Goal: Transaction & Acquisition: Book appointment/travel/reservation

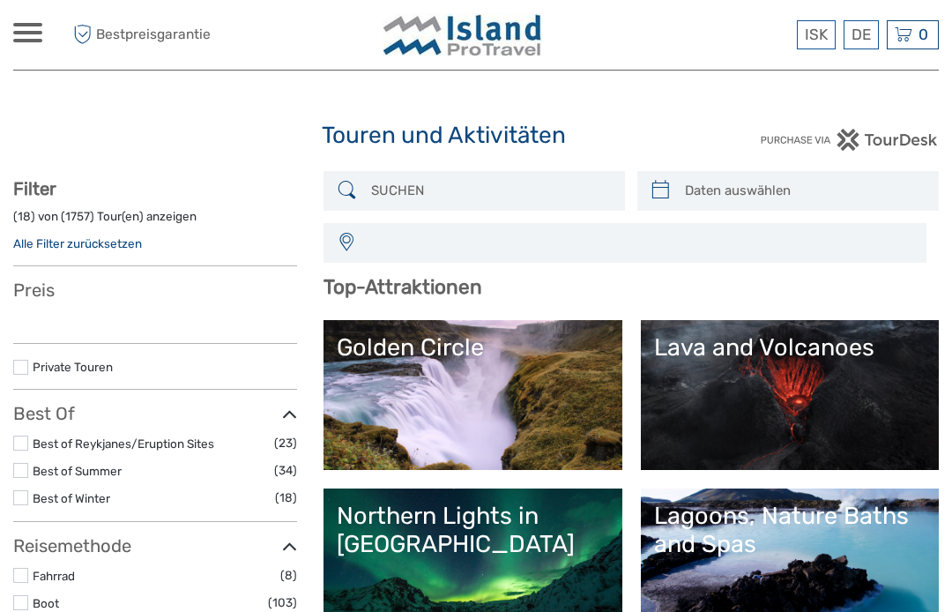
select select
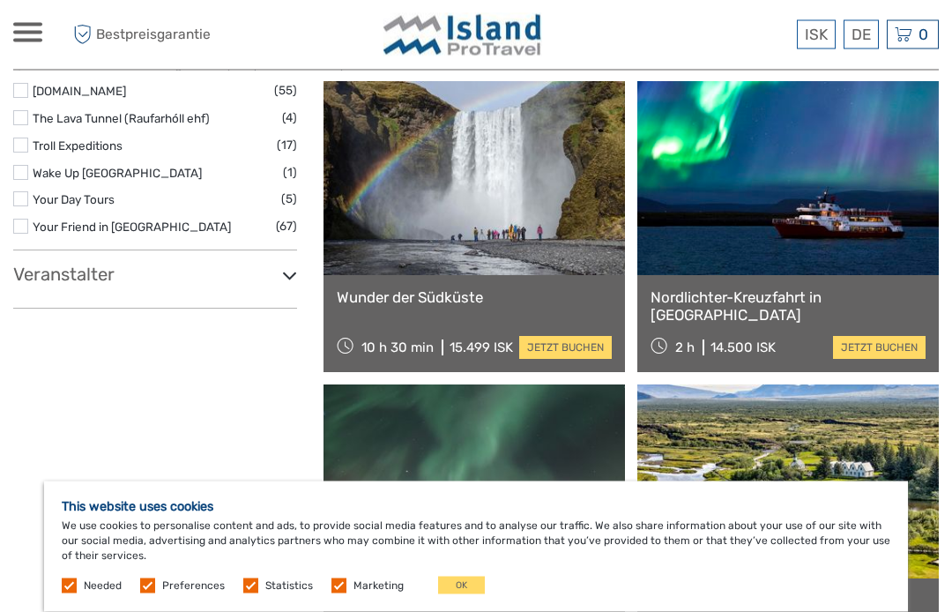
scroll to position [2057, 0]
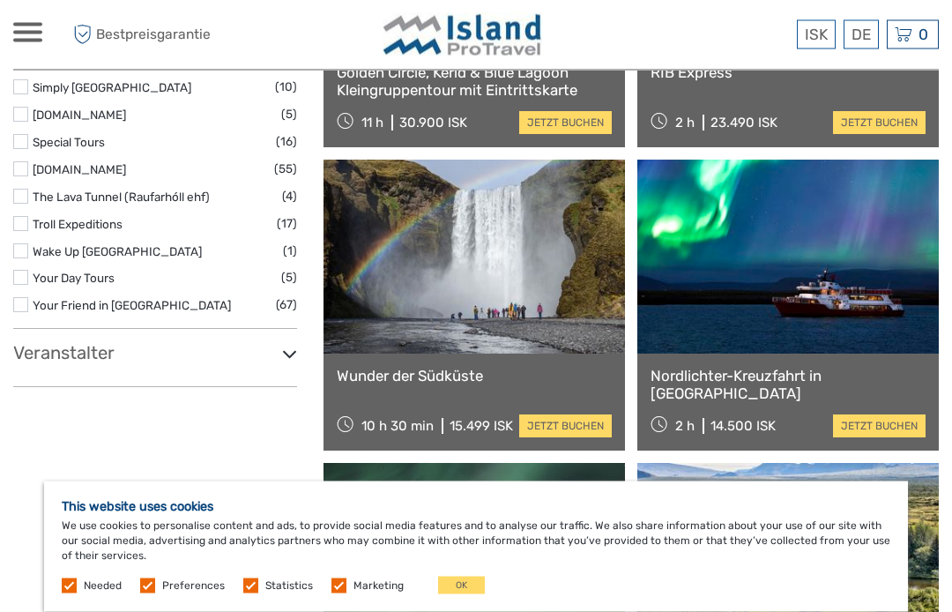
click at [461, 582] on button "OK" at bounding box center [461, 585] width 47 height 18
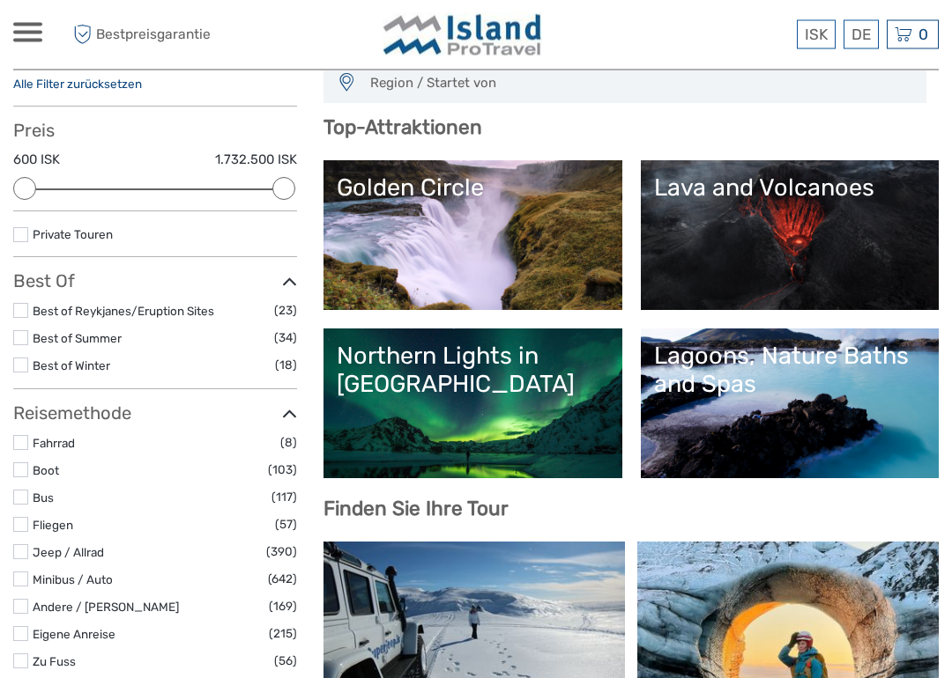
scroll to position [159, 0]
click at [745, 381] on div "Lagoons, Nature Baths and Spas" at bounding box center [789, 370] width 271 height 57
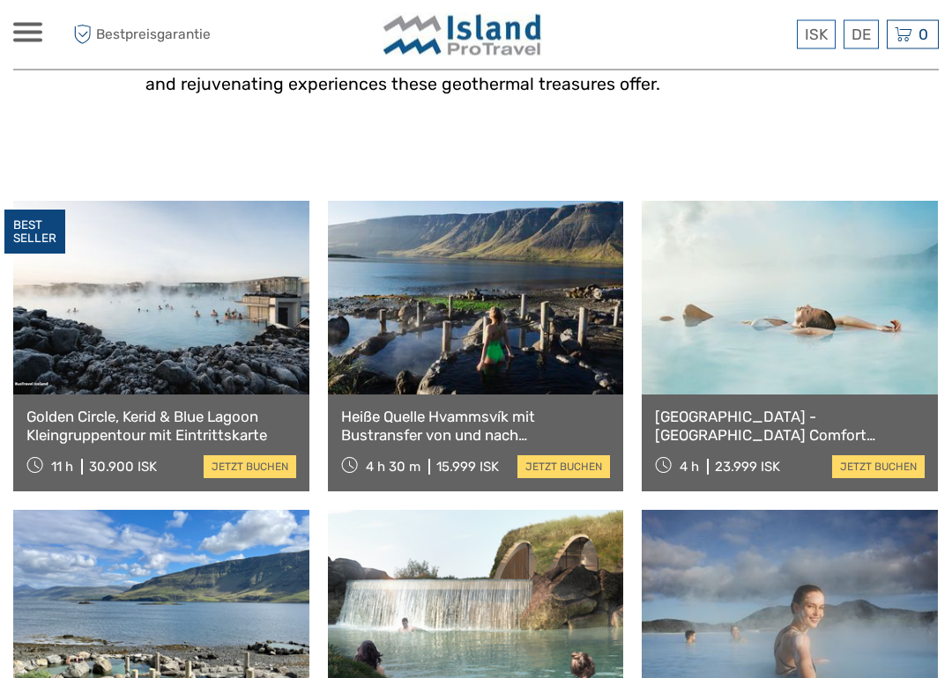
scroll to position [610, 0]
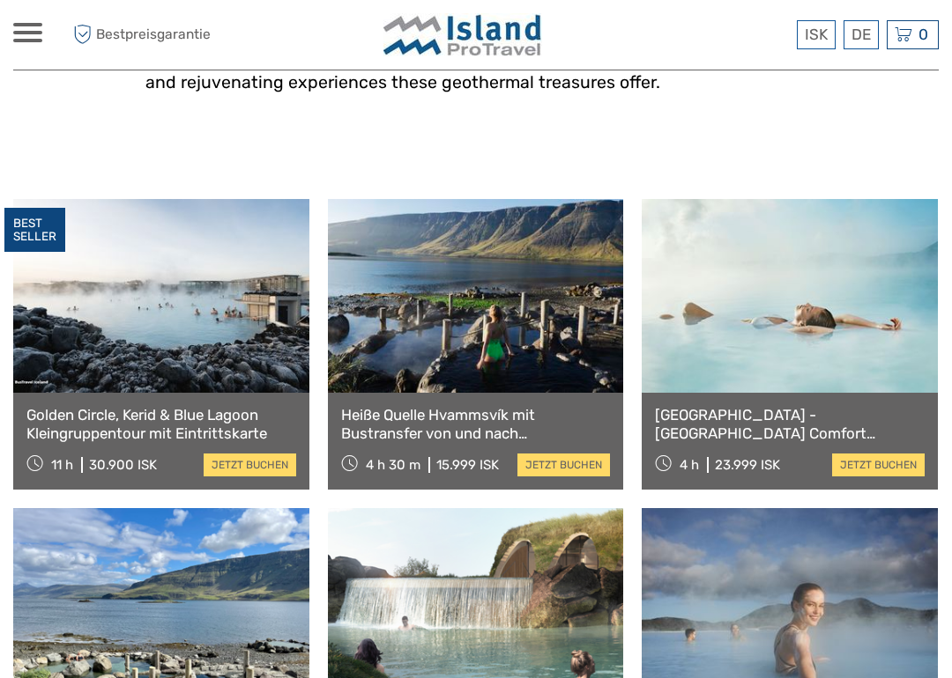
click at [826, 340] on link at bounding box center [789, 296] width 296 height 194
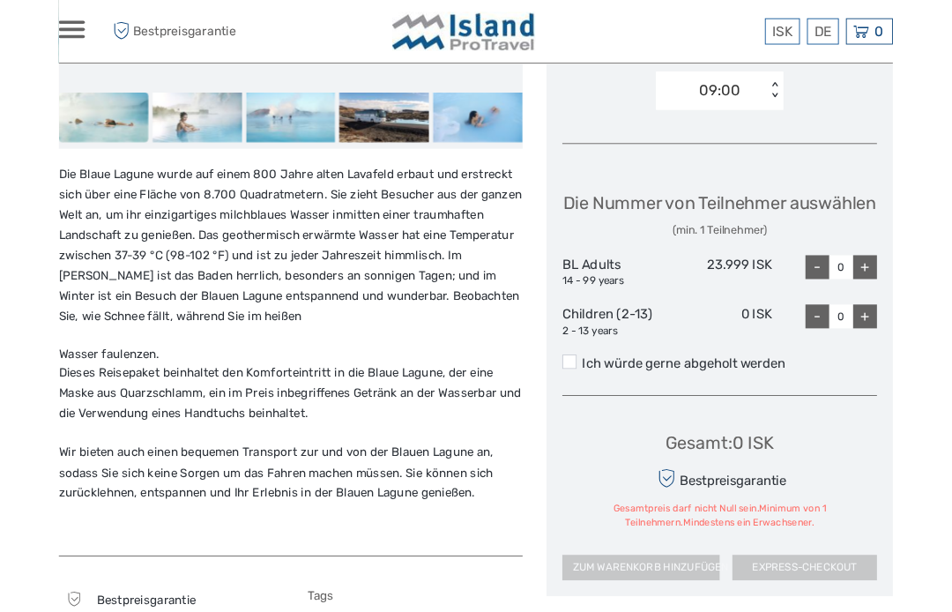
scroll to position [762, 0]
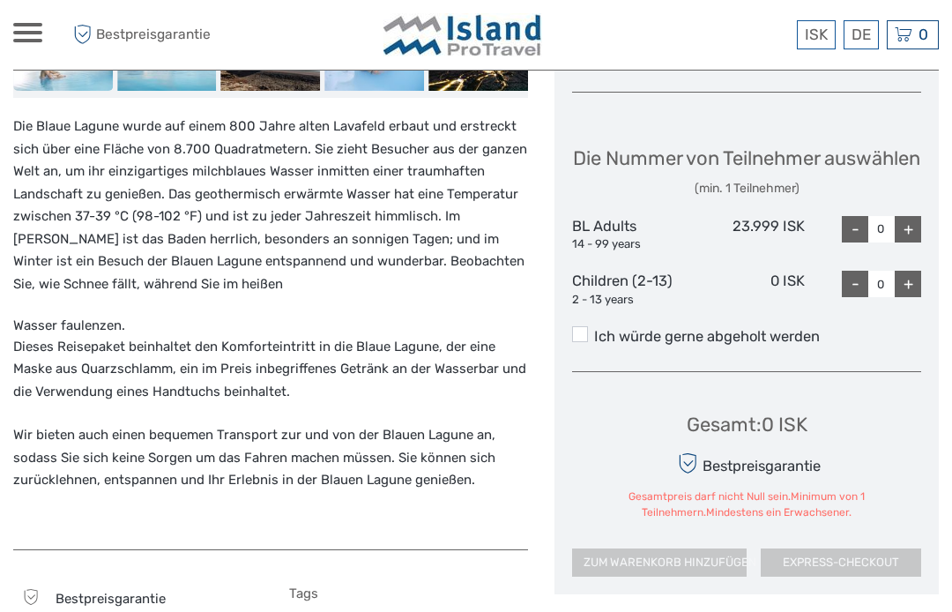
click at [915, 221] on div "+" at bounding box center [907, 229] width 26 height 26
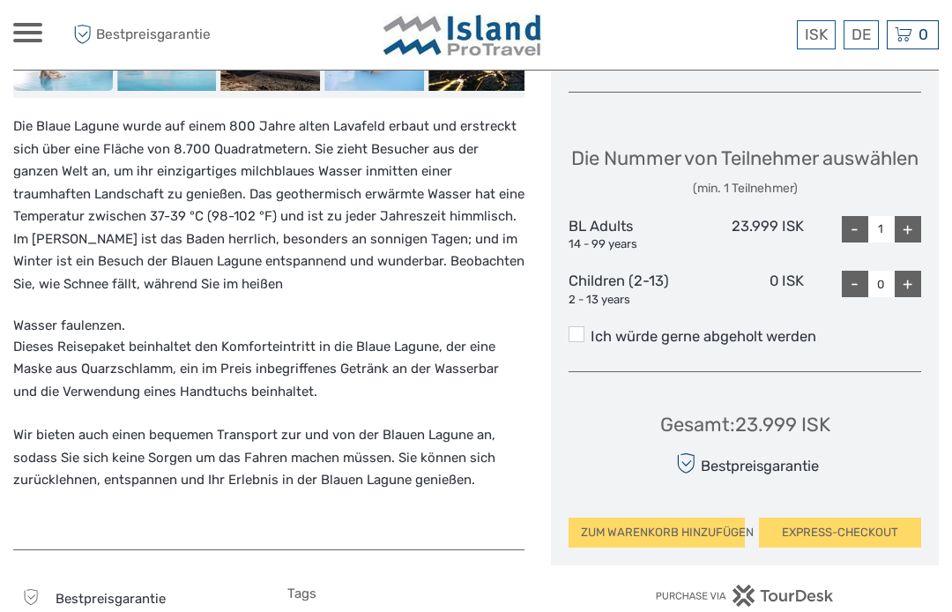
click at [909, 219] on div "+" at bounding box center [907, 229] width 26 height 26
type input "2"
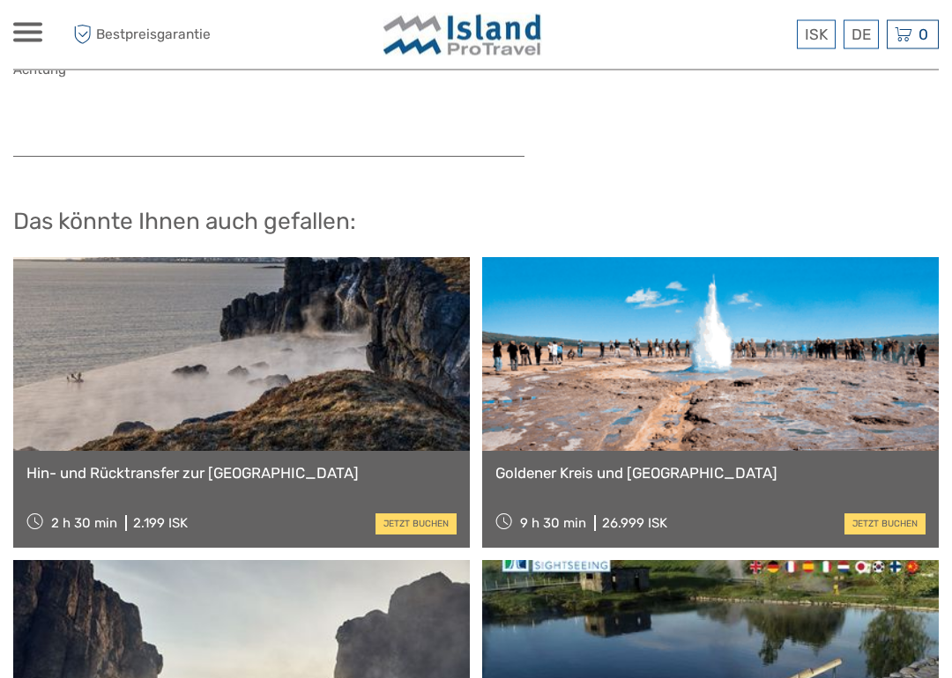
scroll to position [1853, 0]
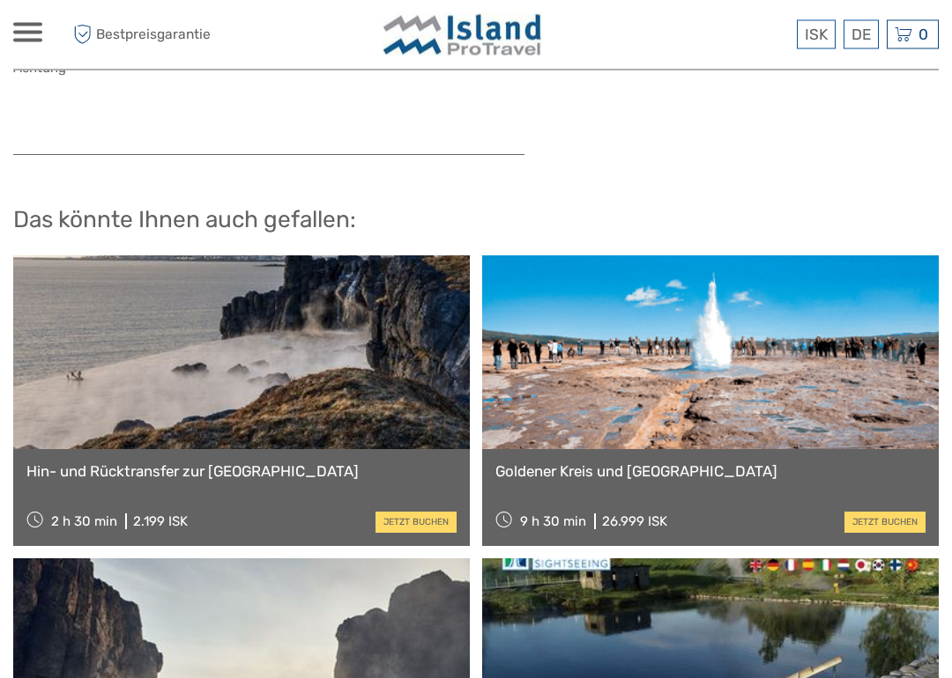
click at [367, 340] on link at bounding box center [241, 353] width 456 height 194
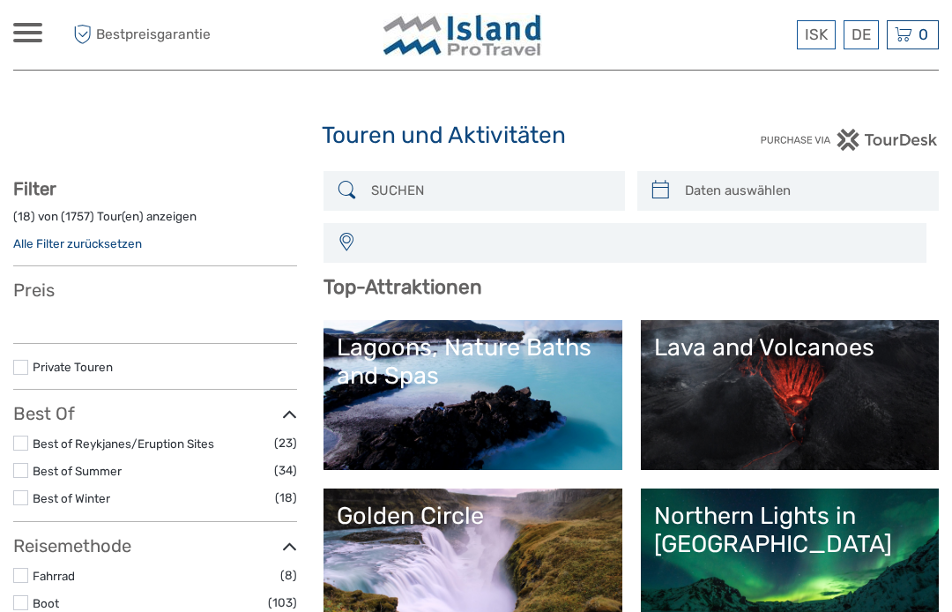
select select
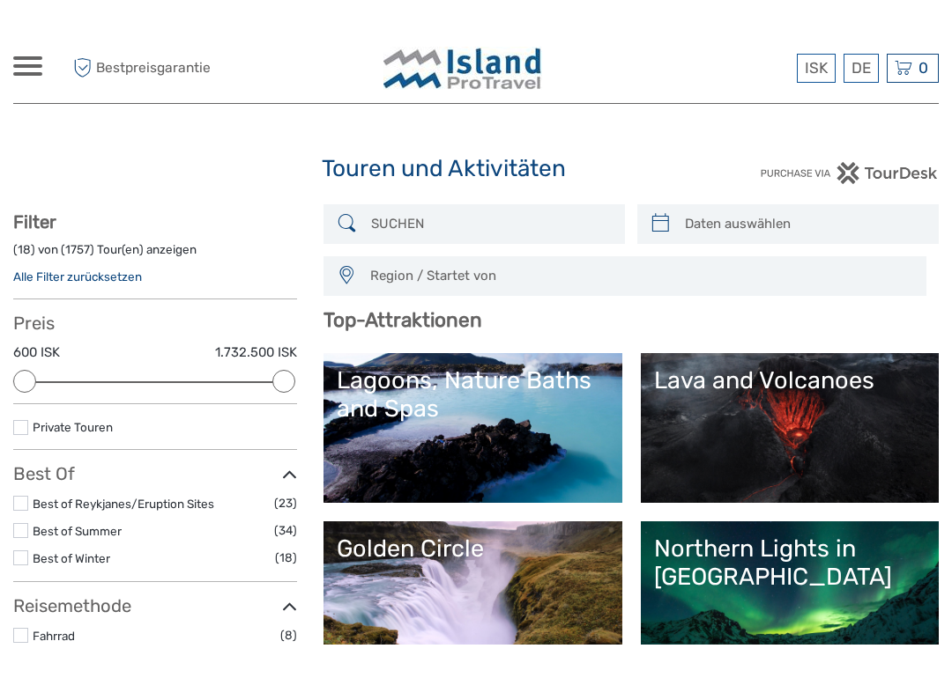
scroll to position [155, 0]
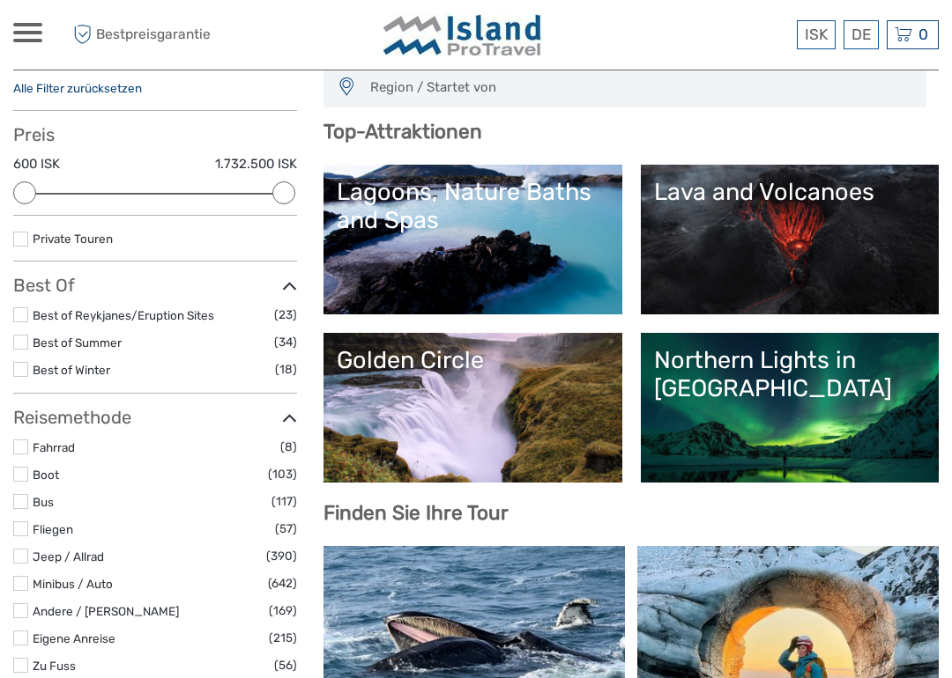
click at [759, 394] on div "Northern Lights in [GEOGRAPHIC_DATA]" at bounding box center [789, 374] width 271 height 57
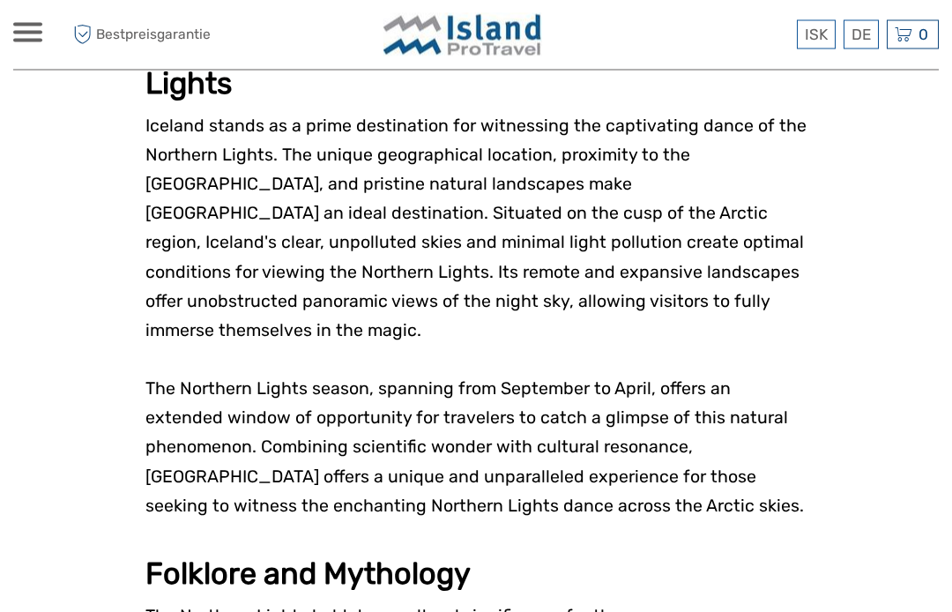
scroll to position [2243, 0]
click at [0, 0] on link "Deutsch" at bounding box center [0, 0] width 0 height 0
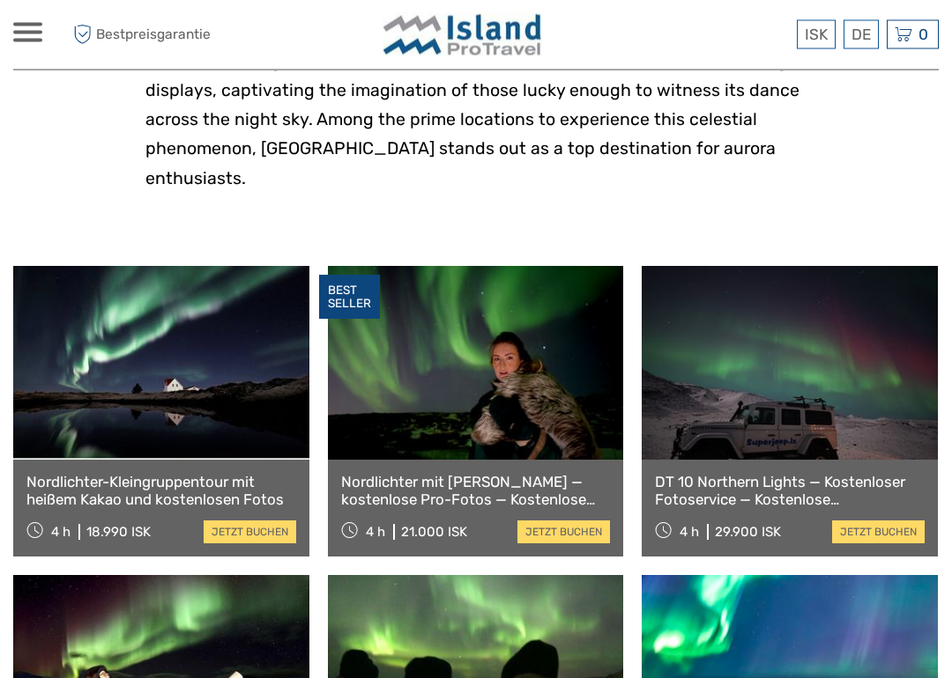
scroll to position [456, 0]
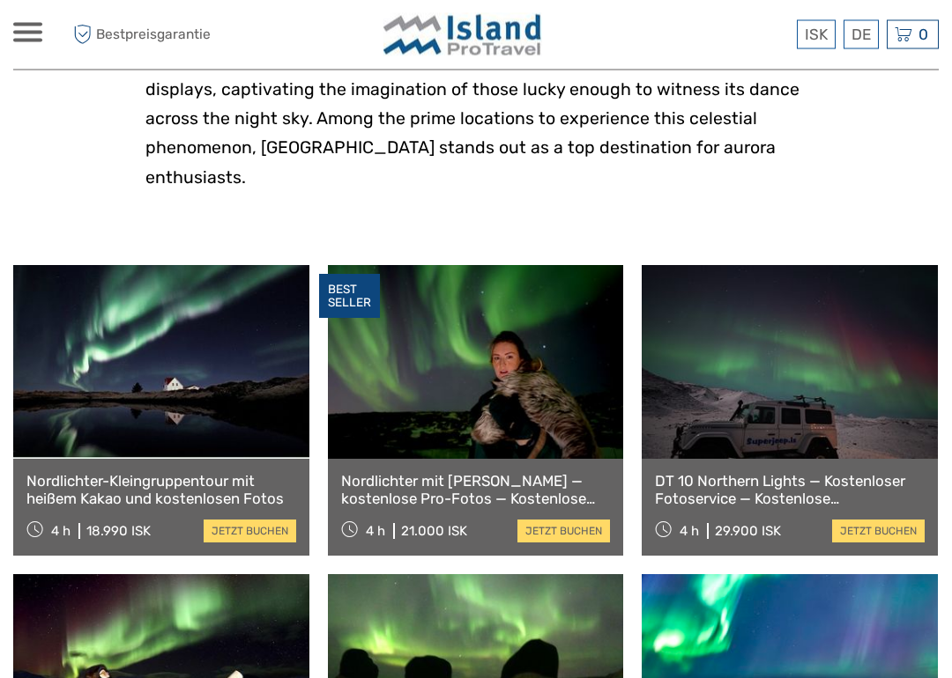
click at [218, 410] on link at bounding box center [161, 363] width 296 height 194
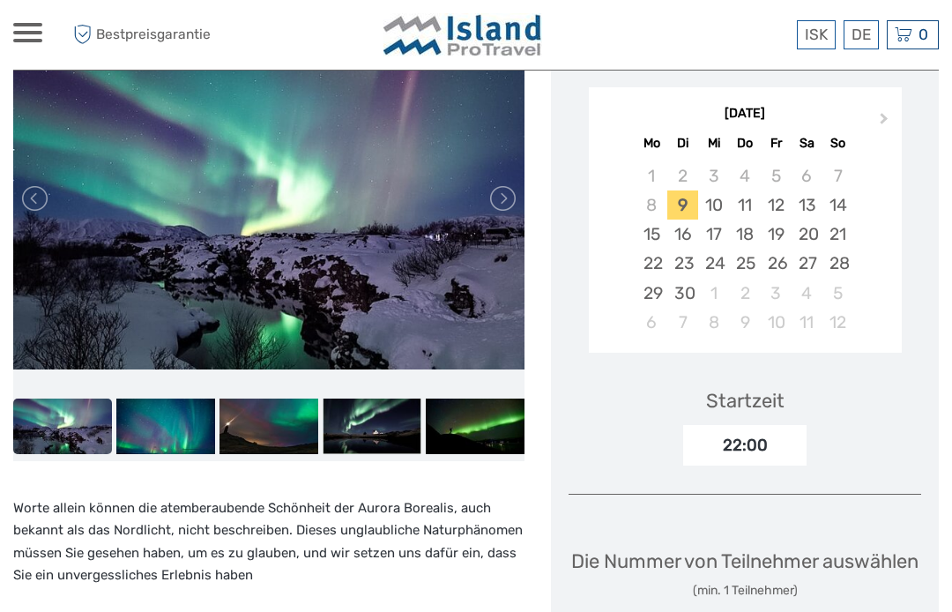
scroll to position [348, 0]
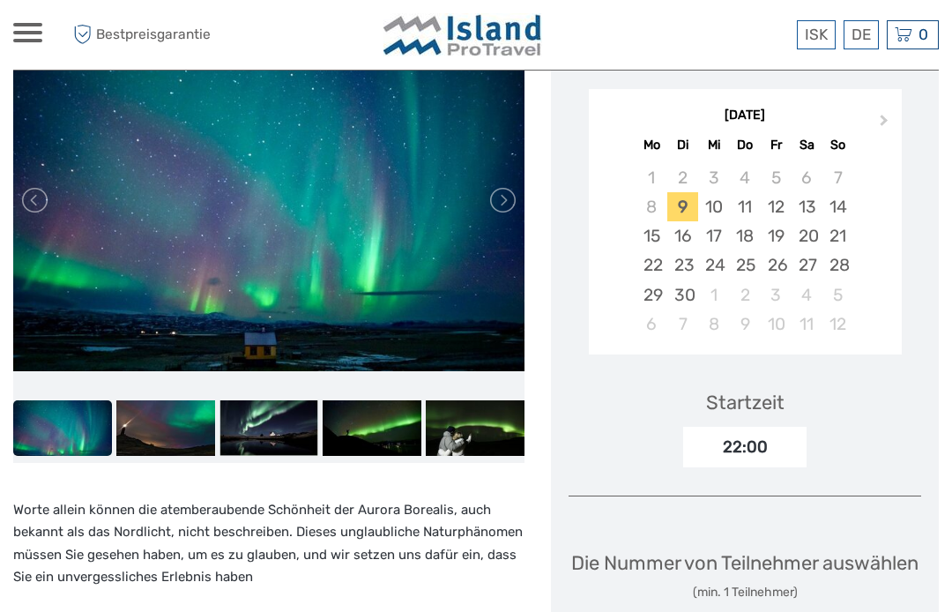
click at [656, 290] on div "29" at bounding box center [651, 294] width 31 height 29
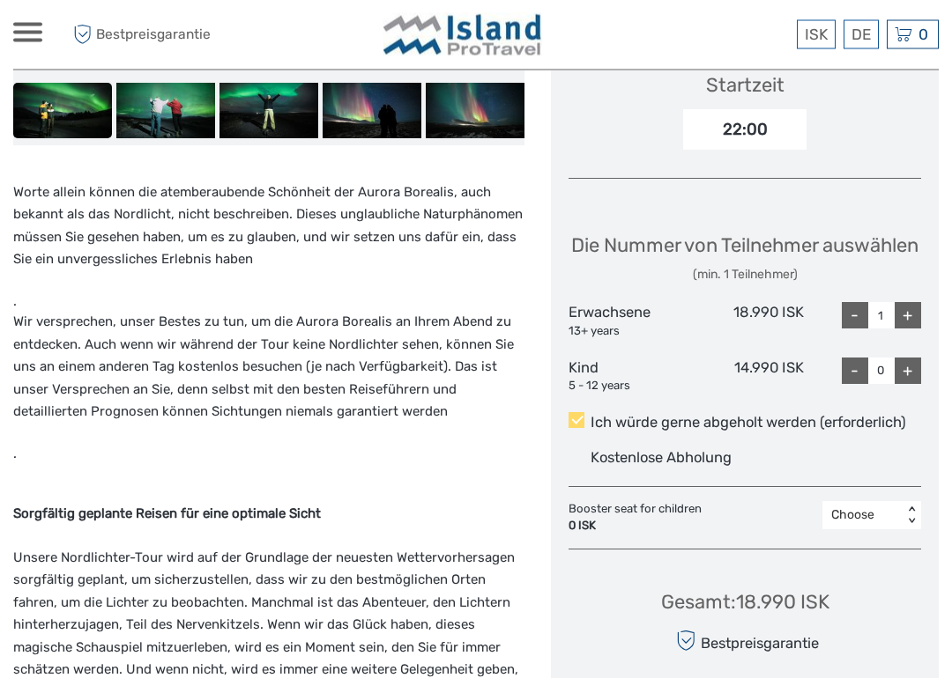
scroll to position [668, 0]
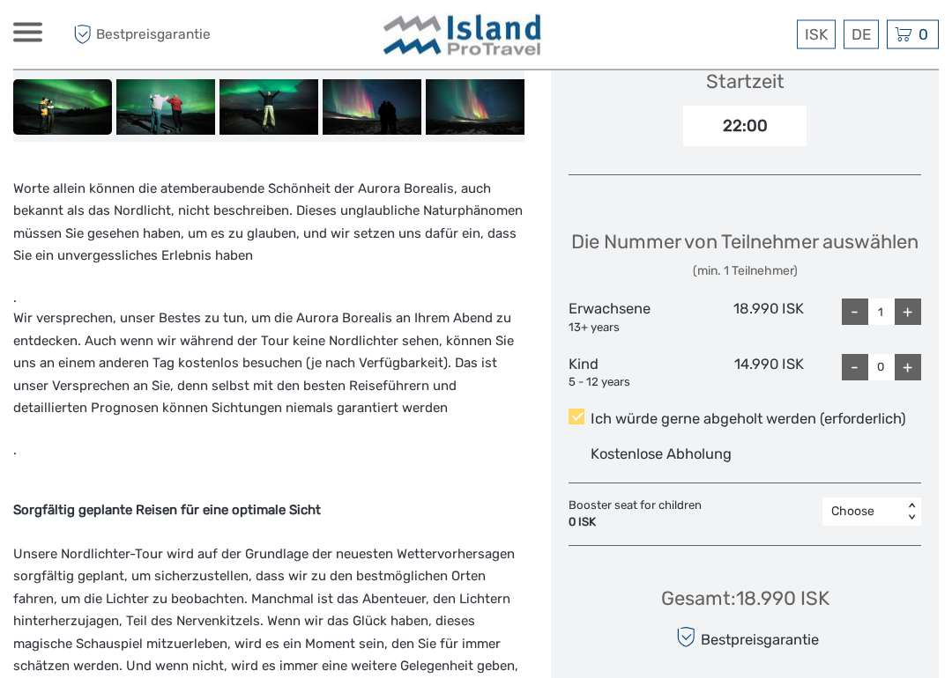
click at [912, 326] on div "+" at bounding box center [907, 313] width 26 height 26
click at [915, 325] on div "+" at bounding box center [907, 312] width 26 height 26
type input "3"
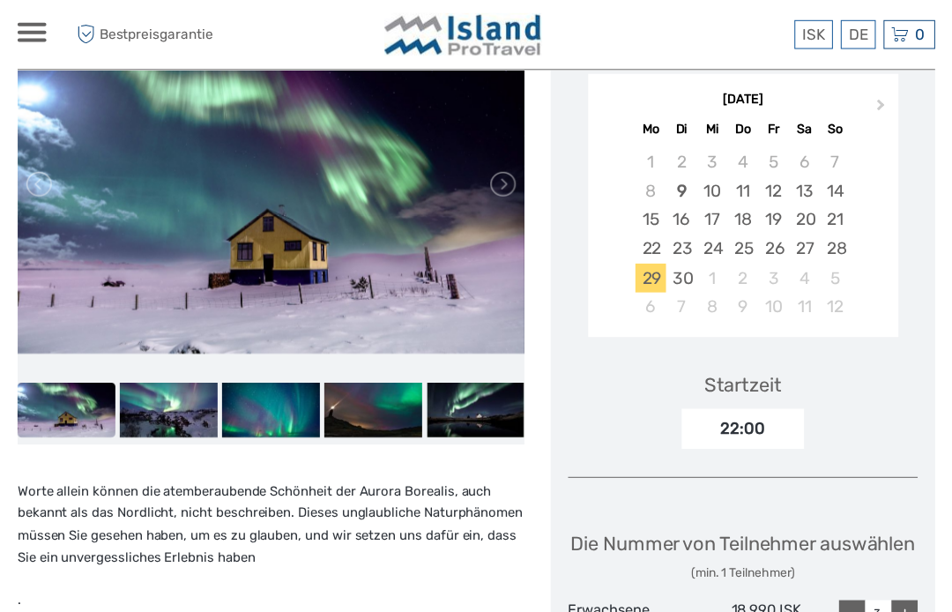
scroll to position [367, 0]
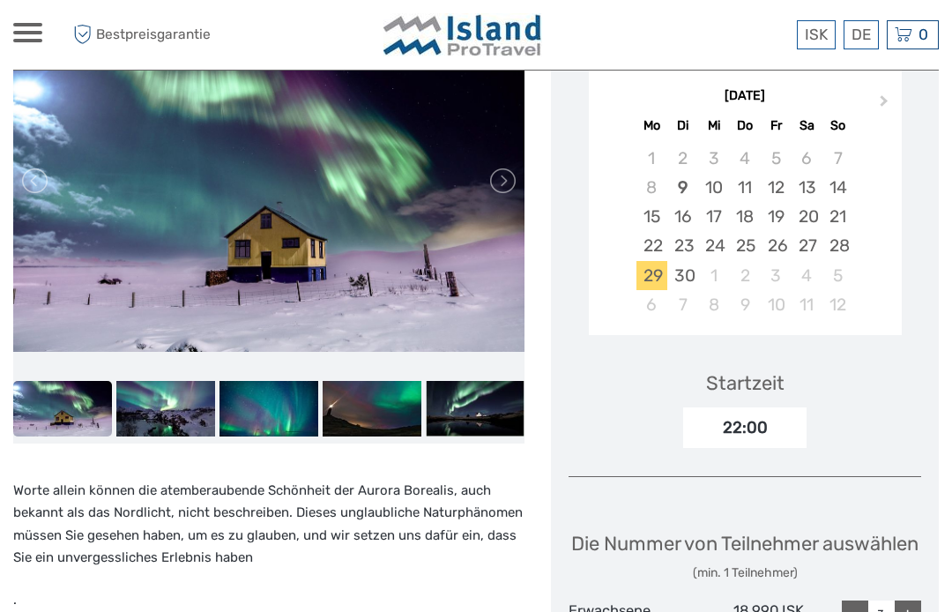
click at [500, 178] on link at bounding box center [501, 181] width 28 height 28
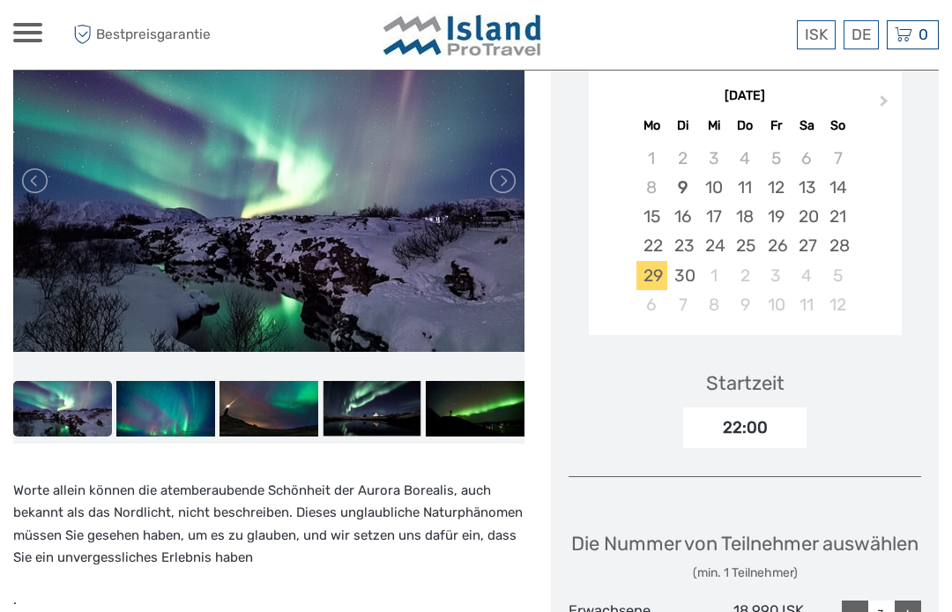
click at [514, 168] on link at bounding box center [501, 181] width 28 height 28
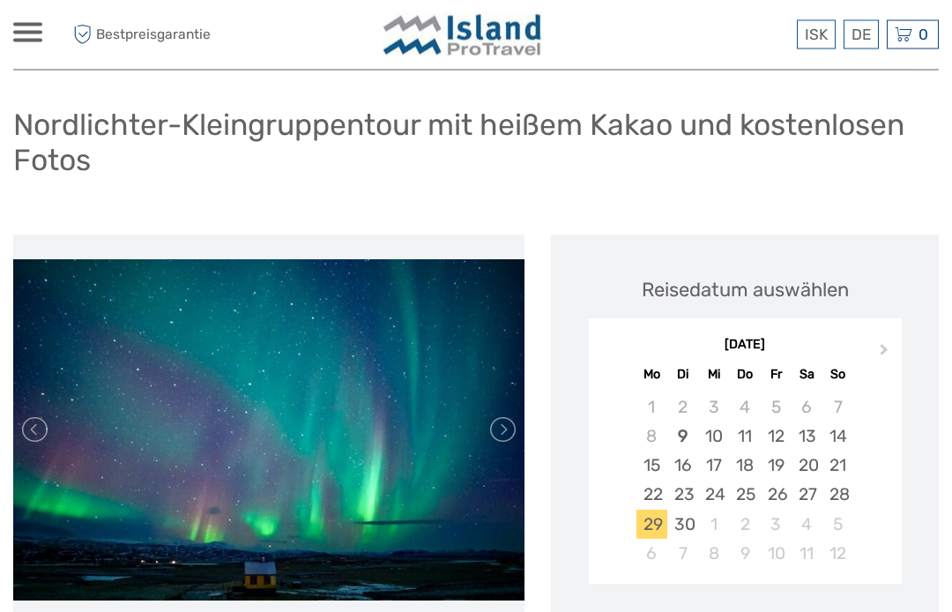
scroll to position [0, 0]
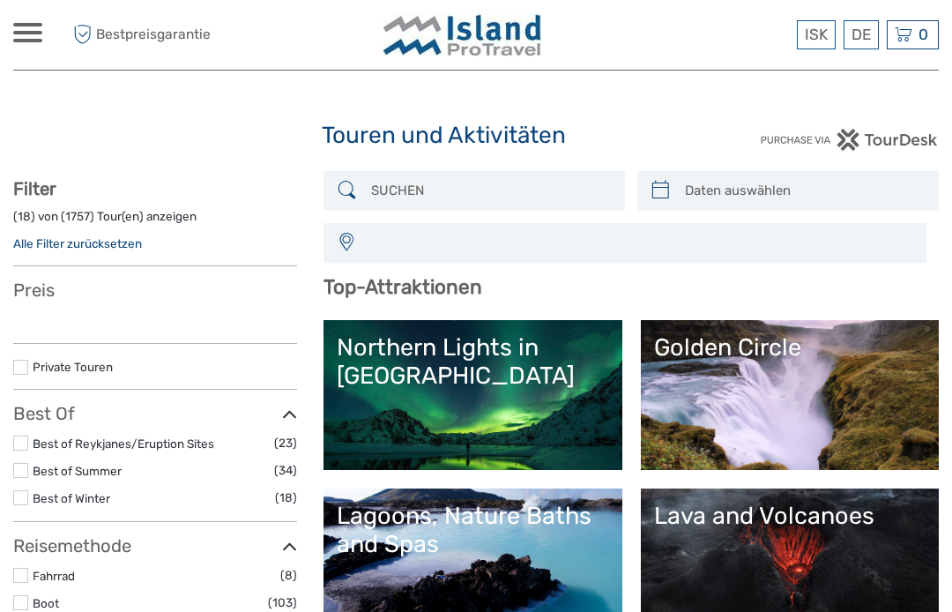
select select
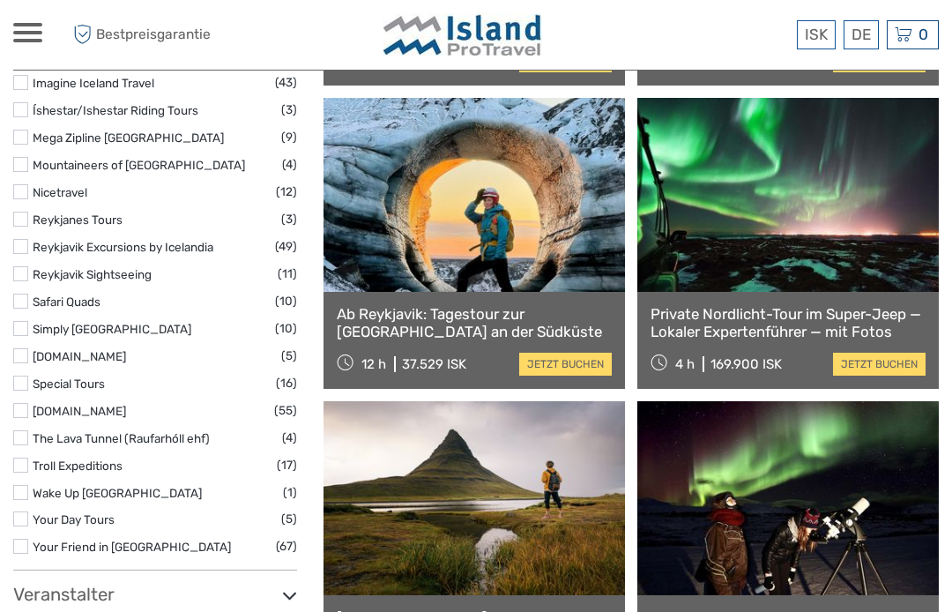
scroll to position [1817, 0]
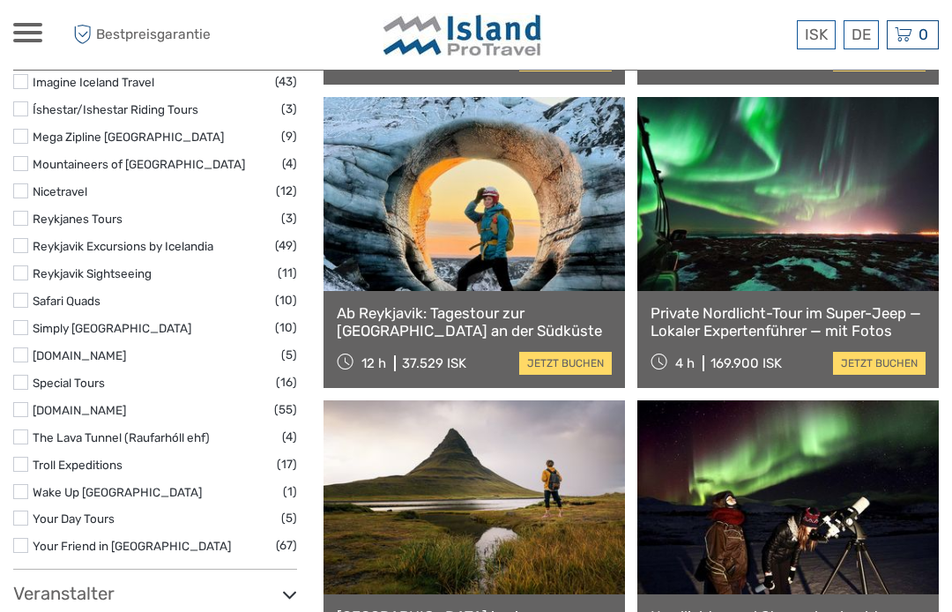
click at [39, 511] on link "Your Day Tours" at bounding box center [74, 518] width 82 height 14
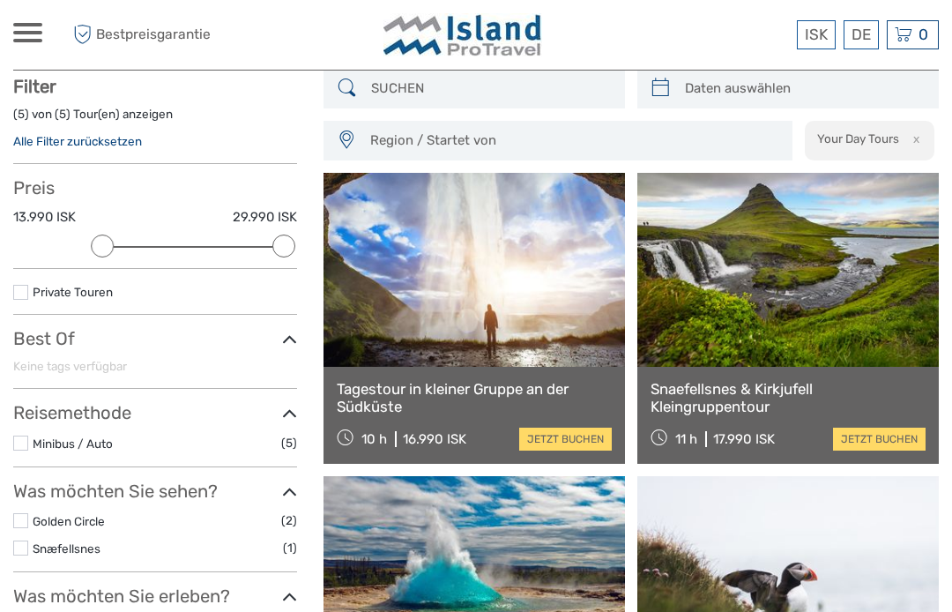
scroll to position [100, 0]
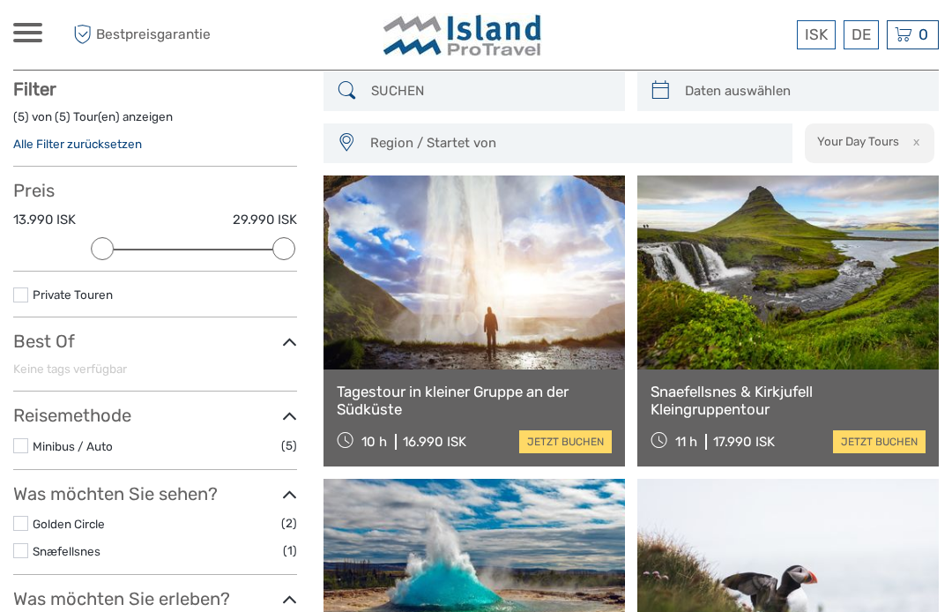
click at [411, 76] on input "search" at bounding box center [490, 91] width 252 height 31
click at [414, 102] on input "search" at bounding box center [490, 91] width 252 height 31
click at [289, 185] on h3 "Preis" at bounding box center [155, 190] width 284 height 21
click at [297, 334] on icon at bounding box center [289, 342] width 15 height 24
click at [296, 343] on icon at bounding box center [289, 342] width 15 height 24
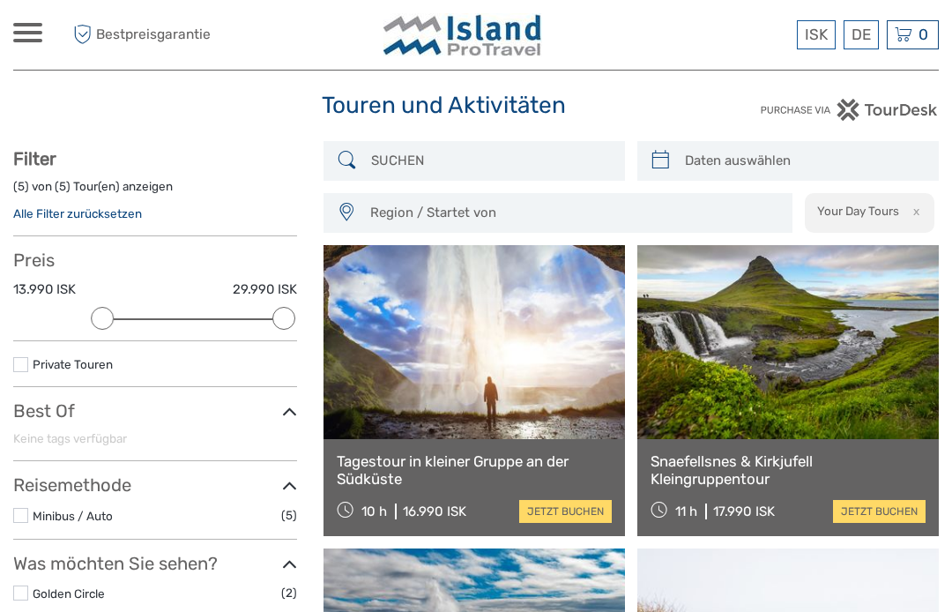
scroll to position [0, 0]
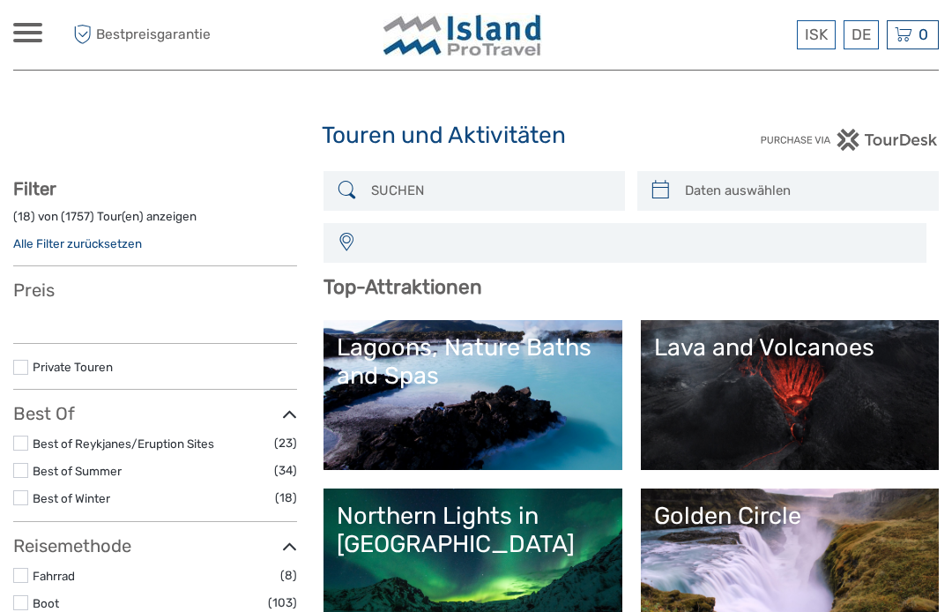
select select
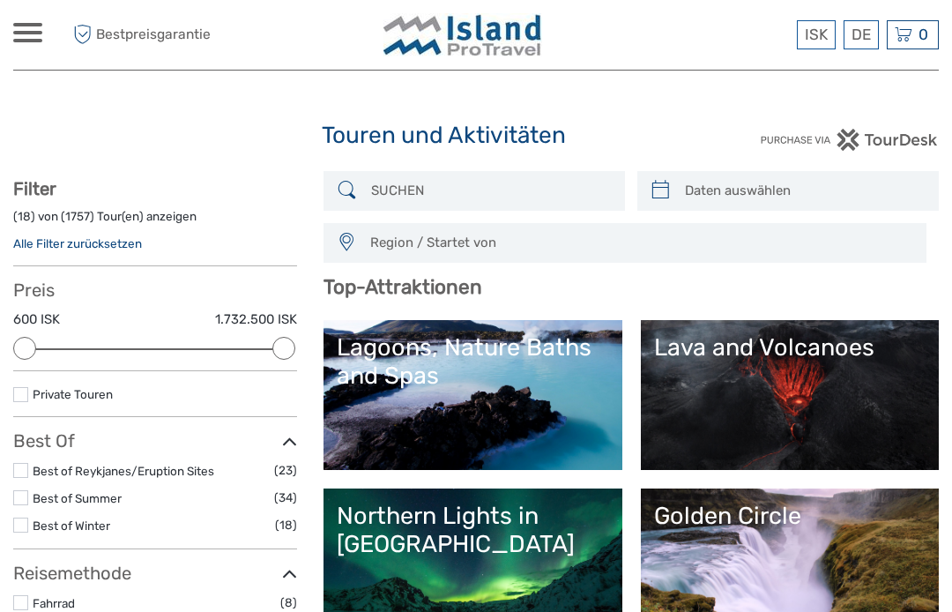
click at [398, 180] on input "search" at bounding box center [490, 190] width 252 height 31
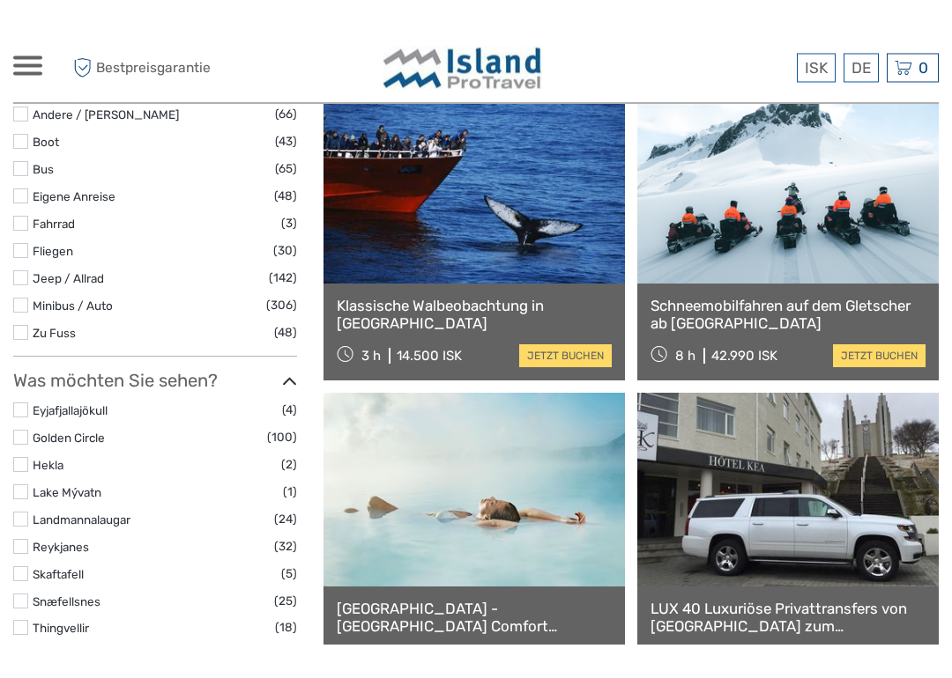
scroll to position [553, 0]
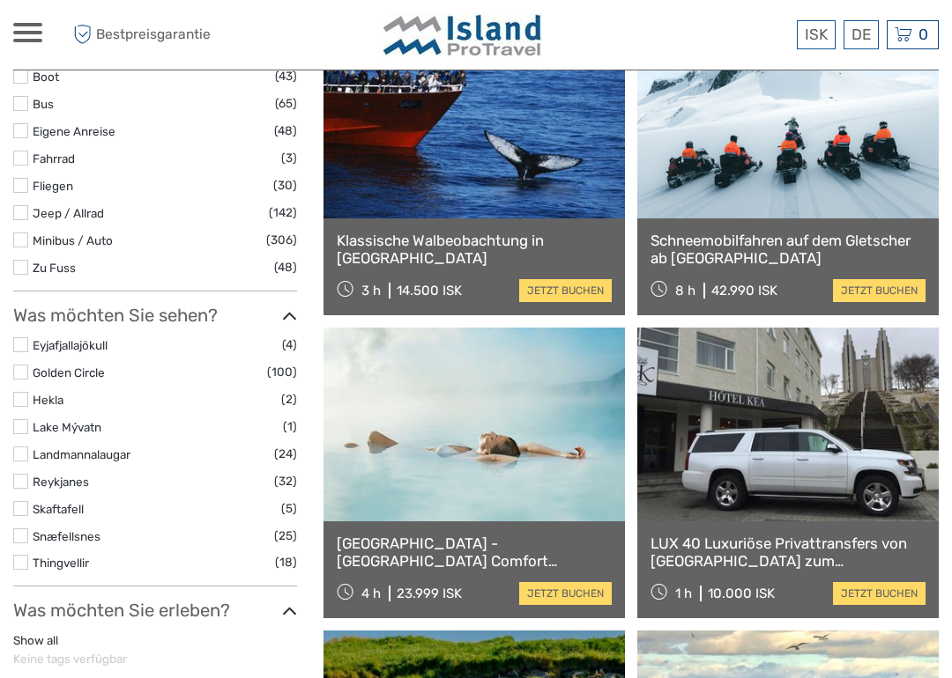
type input "[GEOGRAPHIC_DATA]"
click at [560, 596] on link "jetzt buchen" at bounding box center [565, 593] width 93 height 23
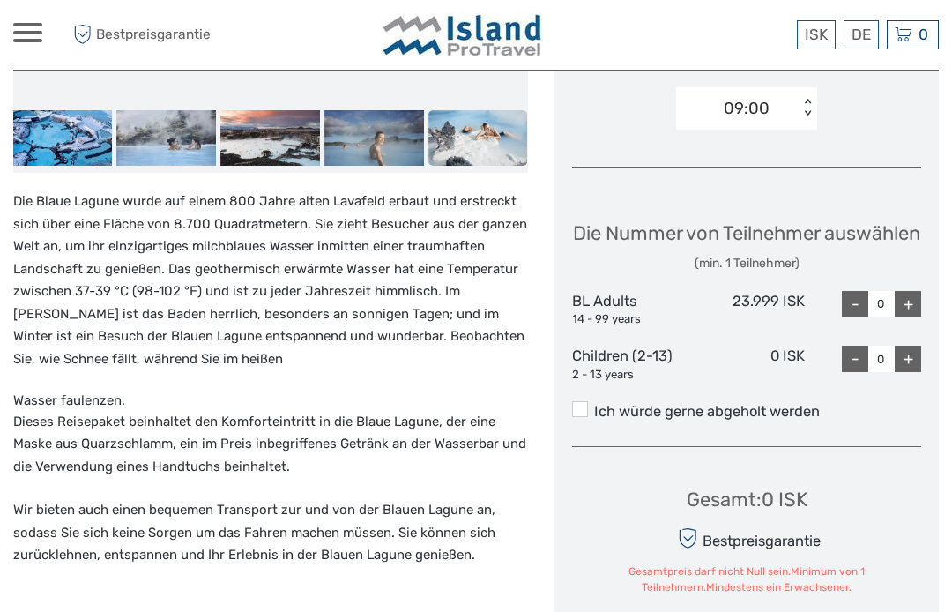
scroll to position [682, 0]
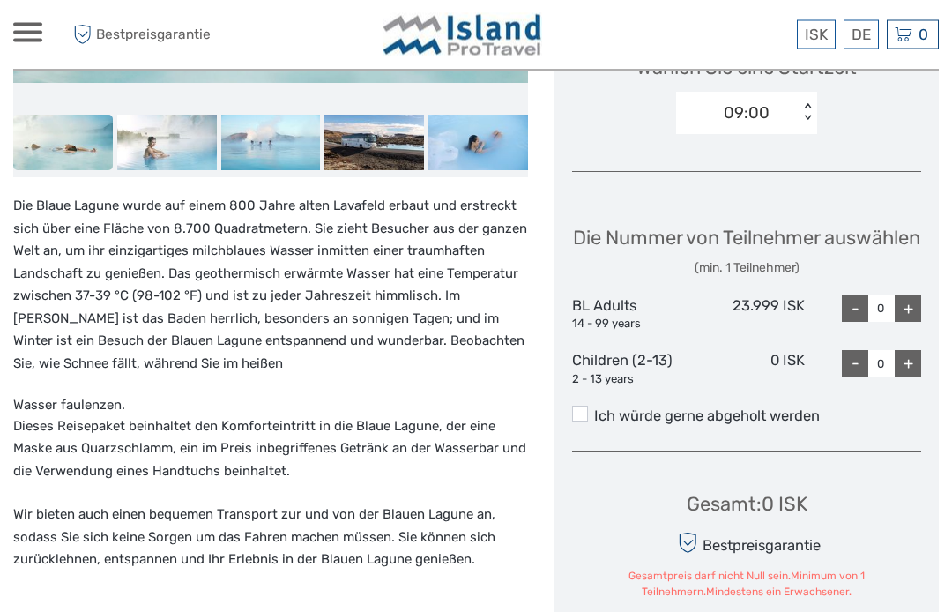
click at [906, 298] on div "+" at bounding box center [907, 309] width 26 height 26
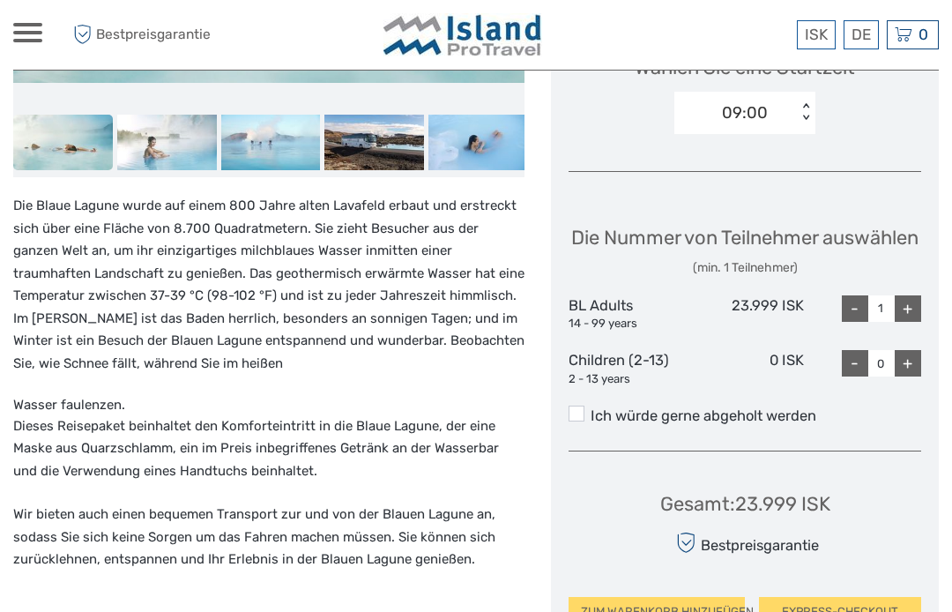
click at [912, 299] on div "+" at bounding box center [907, 308] width 26 height 26
type input "2"
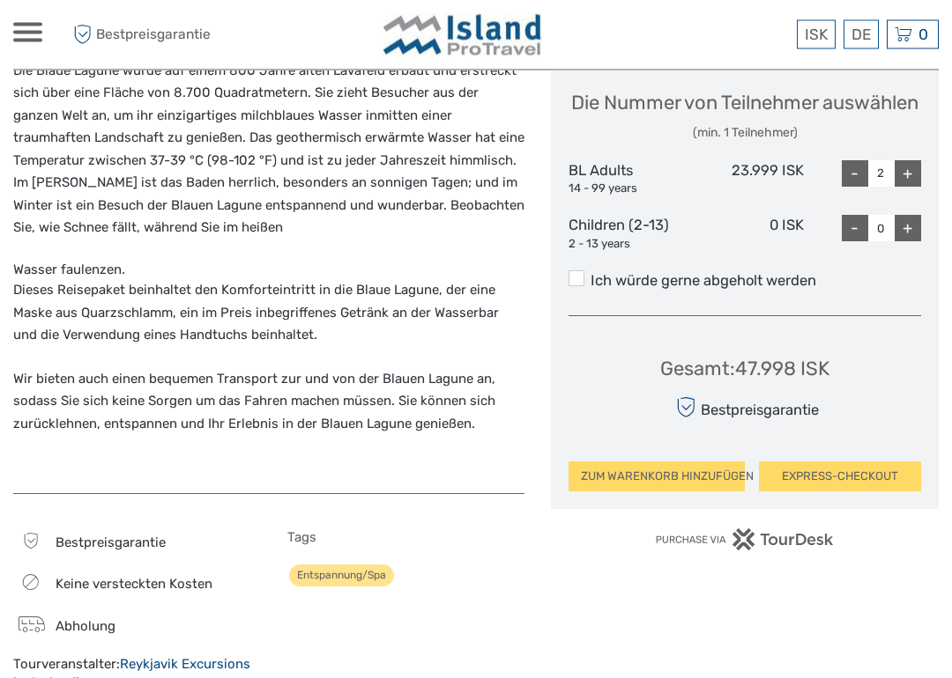
scroll to position [818, 0]
click at [585, 271] on label "Ich würde gerne abgeholt werden" at bounding box center [744, 281] width 352 height 21
click at [590, 274] on input "Ich würde gerne abgeholt werden" at bounding box center [590, 274] width 0 height 0
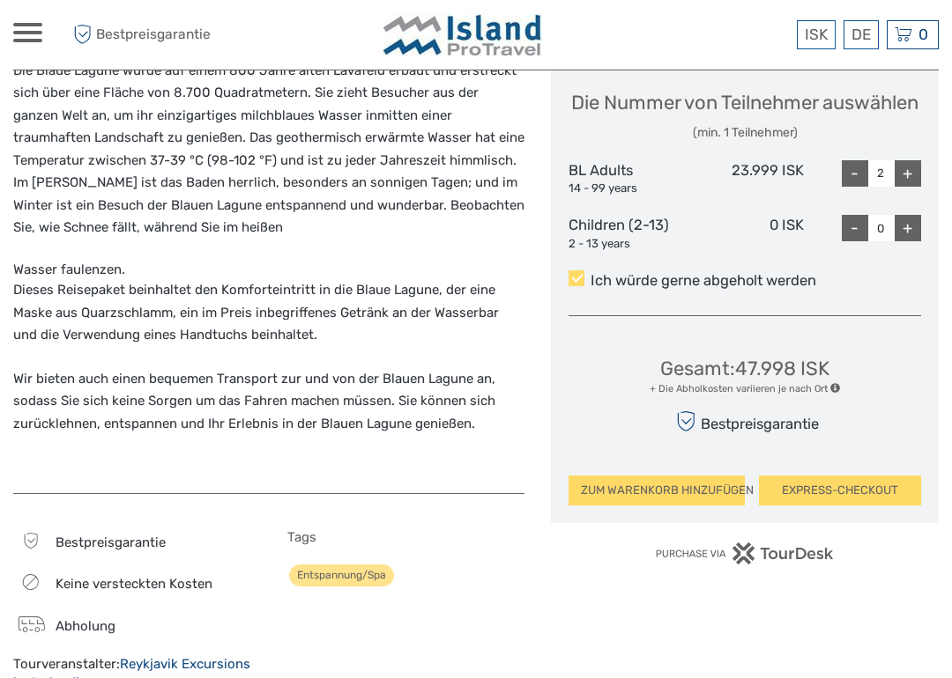
click at [573, 271] on span at bounding box center [576, 279] width 16 height 16
click at [590, 274] on input "Ich würde gerne abgeholt werden" at bounding box center [590, 274] width 0 height 0
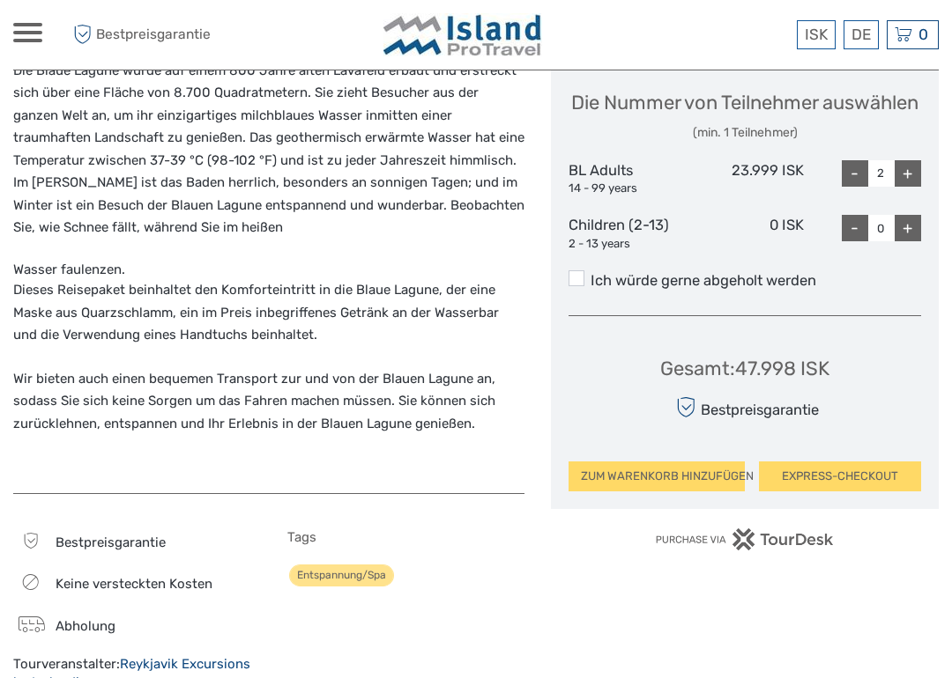
click at [570, 272] on label "Ich würde gerne abgeholt werden" at bounding box center [744, 281] width 352 height 21
click at [590, 274] on input "Ich würde gerne abgeholt werden" at bounding box center [590, 274] width 0 height 0
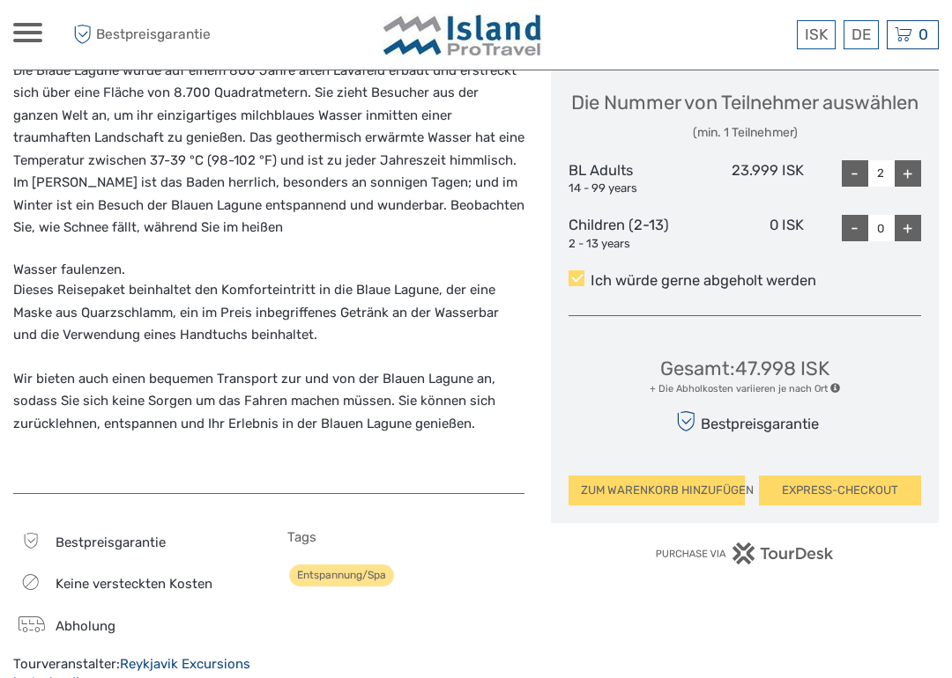
click at [833, 383] on span at bounding box center [835, 388] width 10 height 10
click at [836, 383] on span at bounding box center [835, 388] width 10 height 10
click at [834, 383] on span at bounding box center [835, 388] width 10 height 10
click at [832, 383] on span at bounding box center [835, 388] width 10 height 10
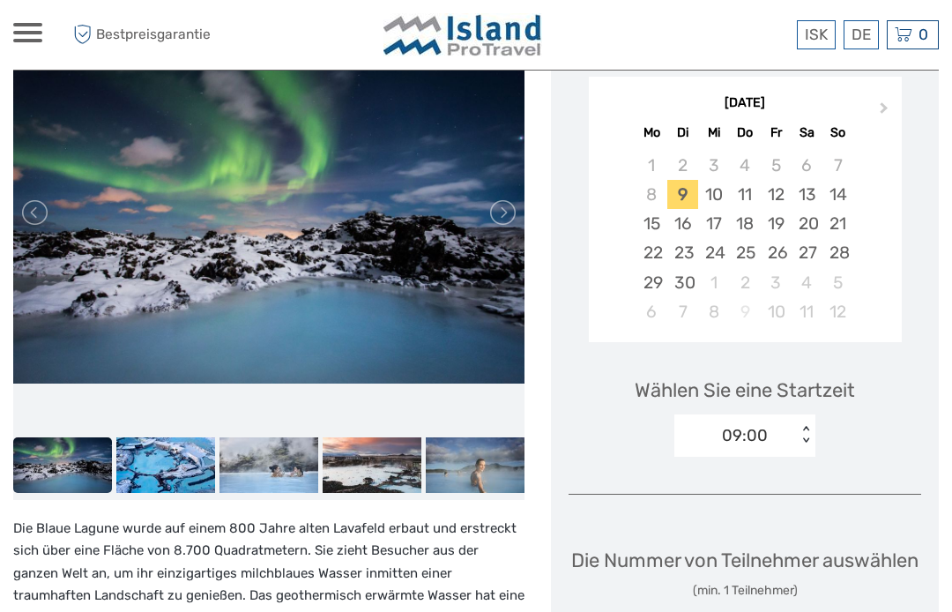
scroll to position [360, 0]
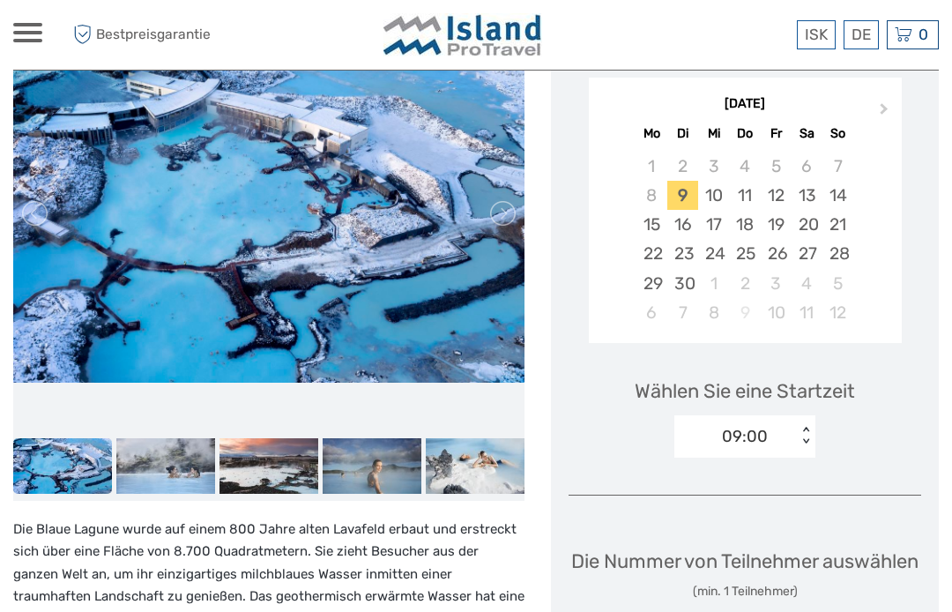
click at [656, 269] on div "29" at bounding box center [651, 283] width 31 height 29
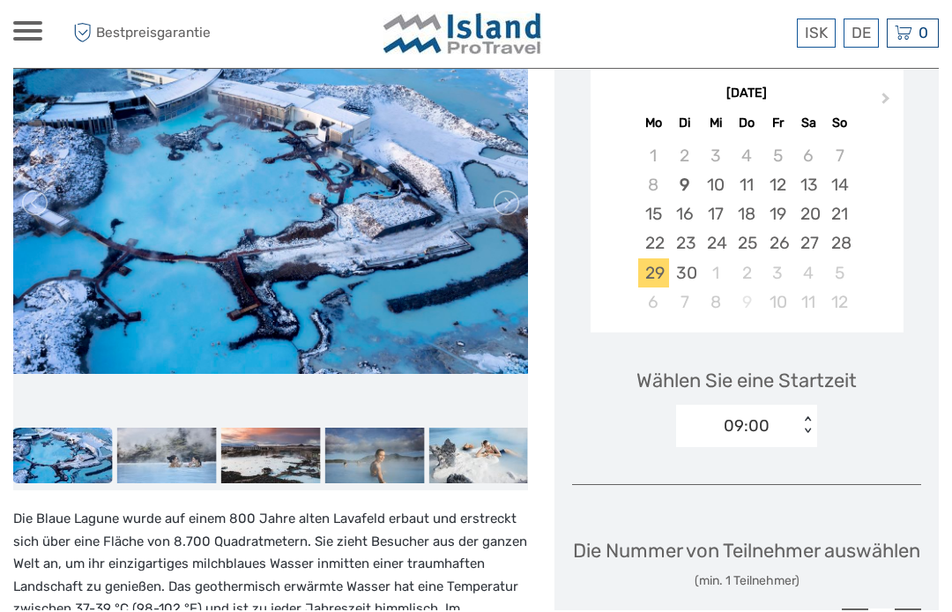
scroll to position [370, 0]
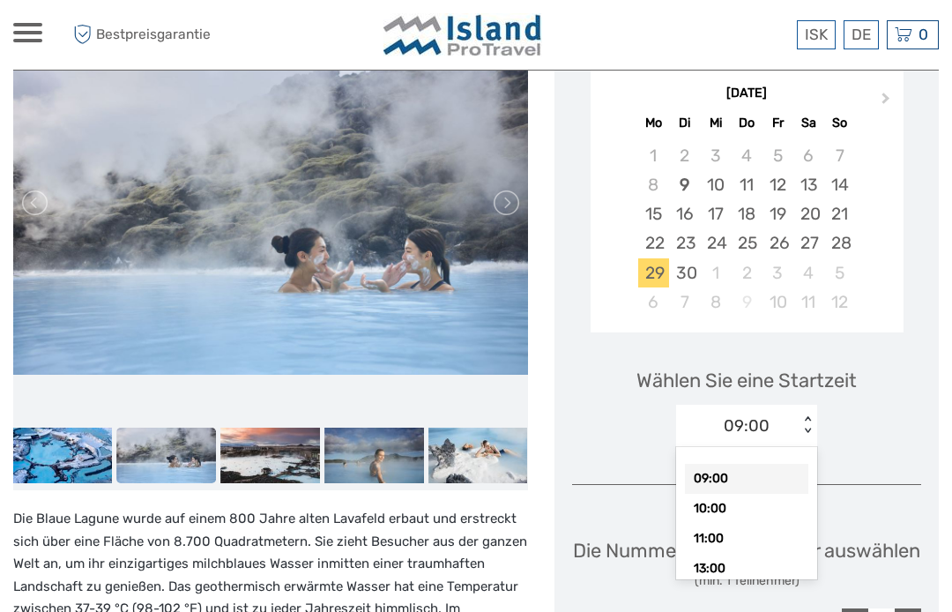
click at [713, 553] on div "13:00" at bounding box center [746, 568] width 123 height 30
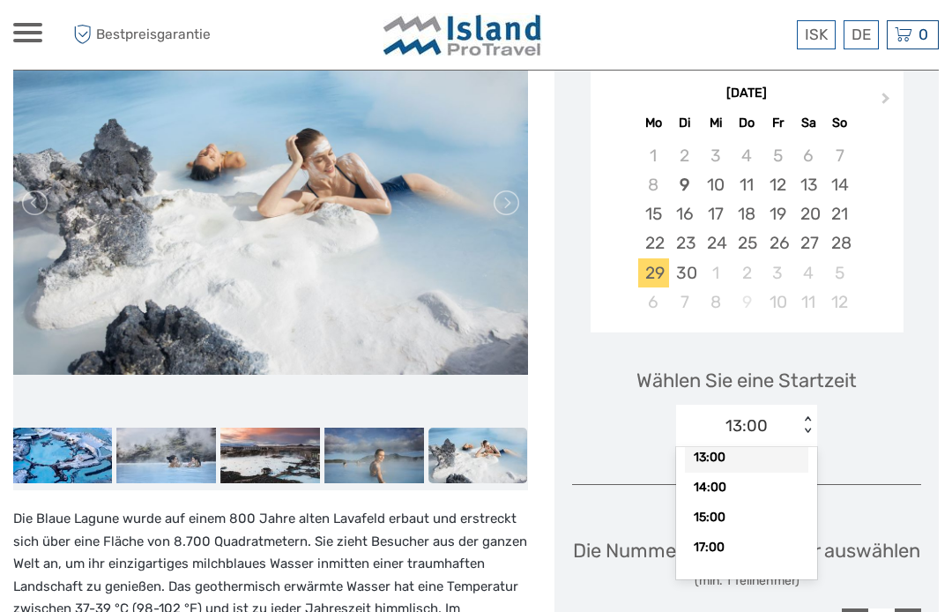
scroll to position [108, 0]
